Goal: Transaction & Acquisition: Obtain resource

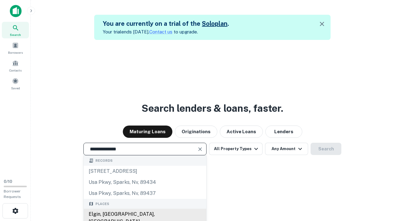
click at [145, 215] on div "Elgin, [GEOGRAPHIC_DATA], [GEOGRAPHIC_DATA]" at bounding box center [145, 218] width 122 height 18
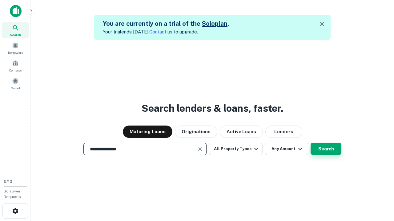
type input "**********"
click at [326, 149] on button "Search" at bounding box center [325, 149] width 31 height 12
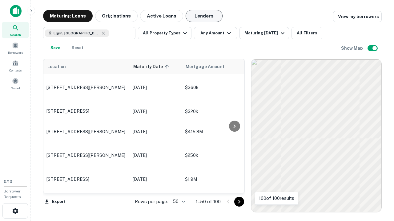
click at [204, 16] on button "Lenders" at bounding box center [203, 16] width 37 height 12
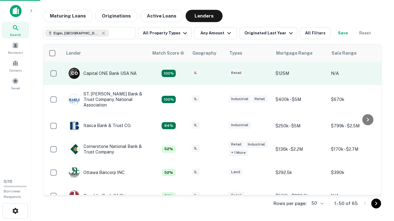
click at [218, 73] on div "IL" at bounding box center [207, 73] width 31 height 8
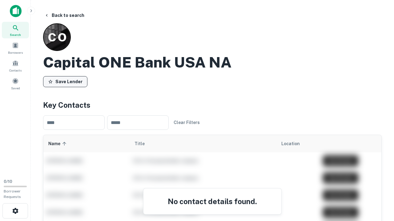
click at [65, 81] on button "Save Lender" at bounding box center [65, 81] width 44 height 11
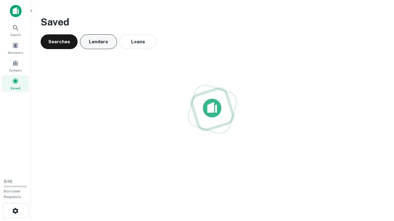
click at [98, 42] on button "Lenders" at bounding box center [98, 41] width 37 height 15
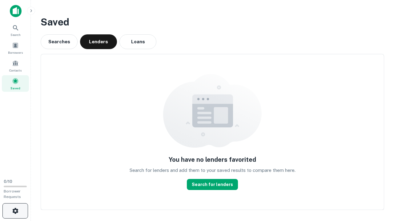
click at [15, 211] on icon "button" at bounding box center [15, 211] width 7 height 7
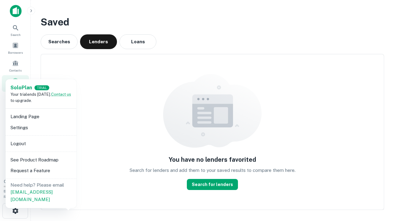
click at [41, 144] on li "Logout" at bounding box center [41, 143] width 66 height 11
